Goal: Connect with others: Establish contact or relationships with other users

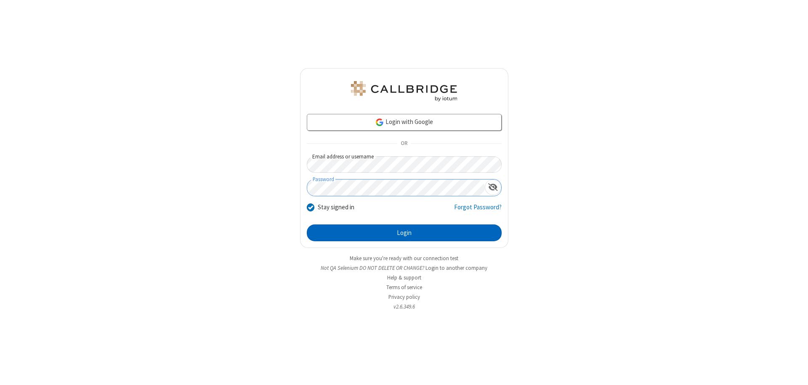
click at [404, 233] on button "Login" at bounding box center [404, 233] width 195 height 17
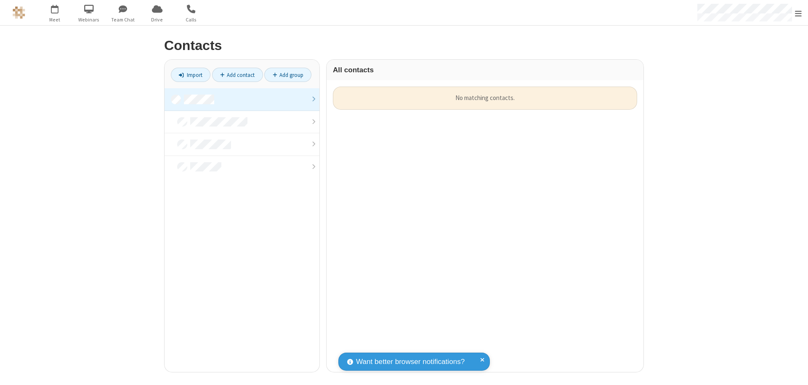
scroll to position [286, 310]
click at [242, 99] on link at bounding box center [241, 99] width 155 height 23
click at [237, 75] on link "Add contact" at bounding box center [237, 75] width 51 height 14
